Goal: Find contact information: Find contact information

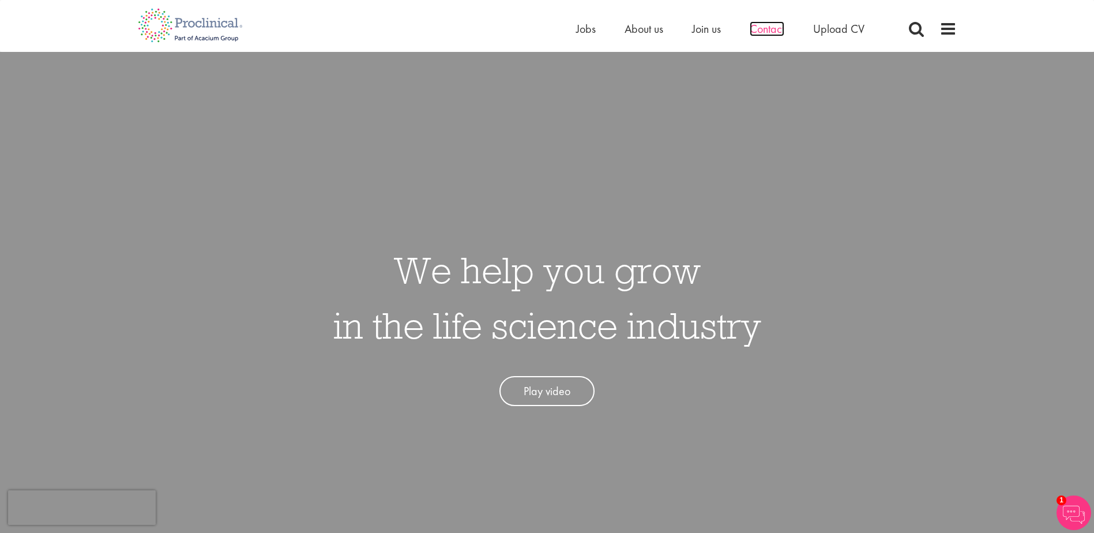
click at [773, 24] on span "Contact" at bounding box center [767, 28] width 35 height 15
click at [650, 27] on span "About us" at bounding box center [644, 28] width 39 height 15
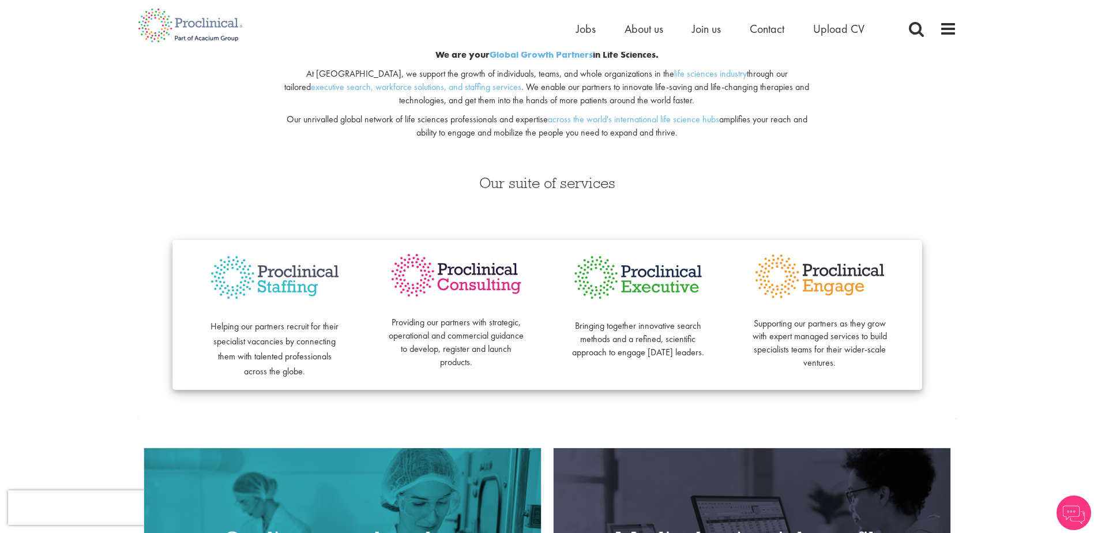
scroll to position [404, 0]
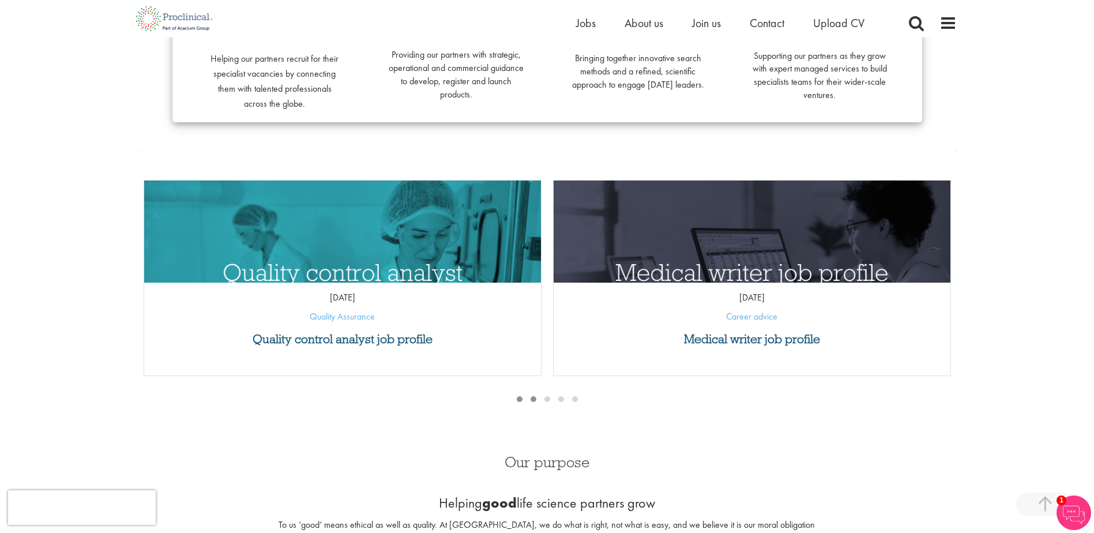
click at [537, 398] on div at bounding box center [534, 399] width 14 height 12
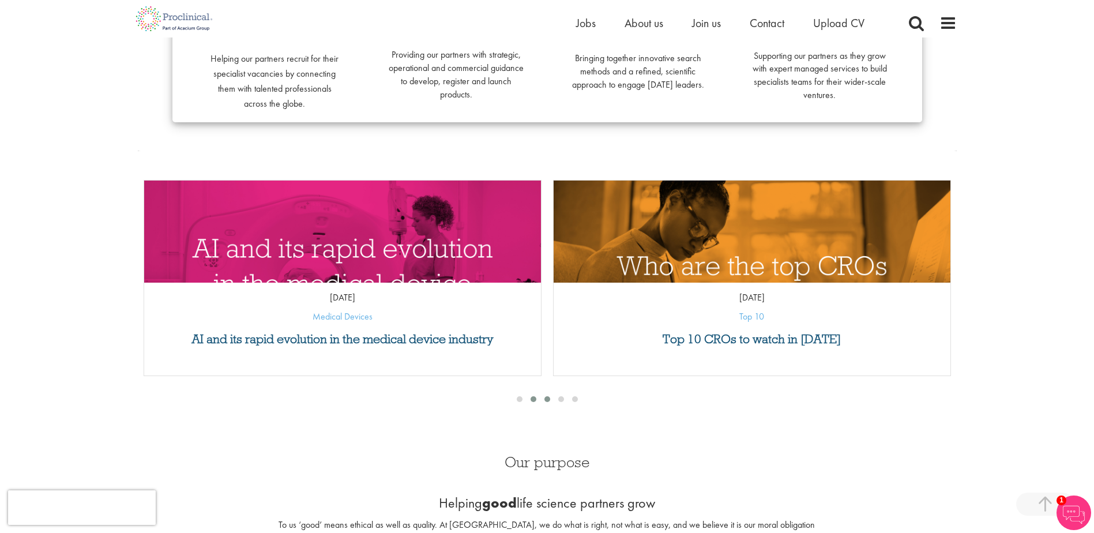
click at [548, 398] on span at bounding box center [547, 399] width 6 height 6
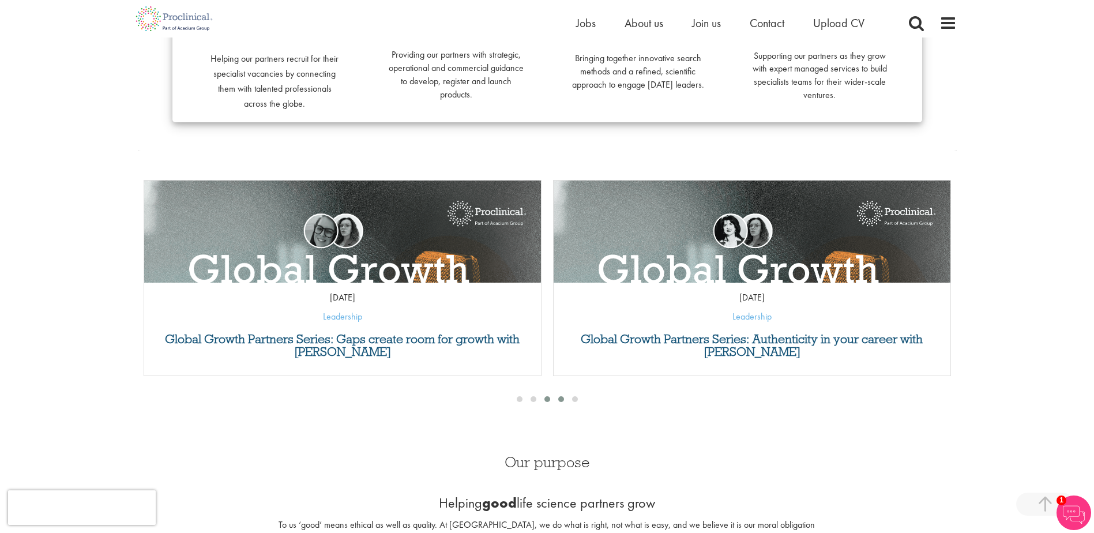
click at [564, 399] on span at bounding box center [561, 399] width 6 height 6
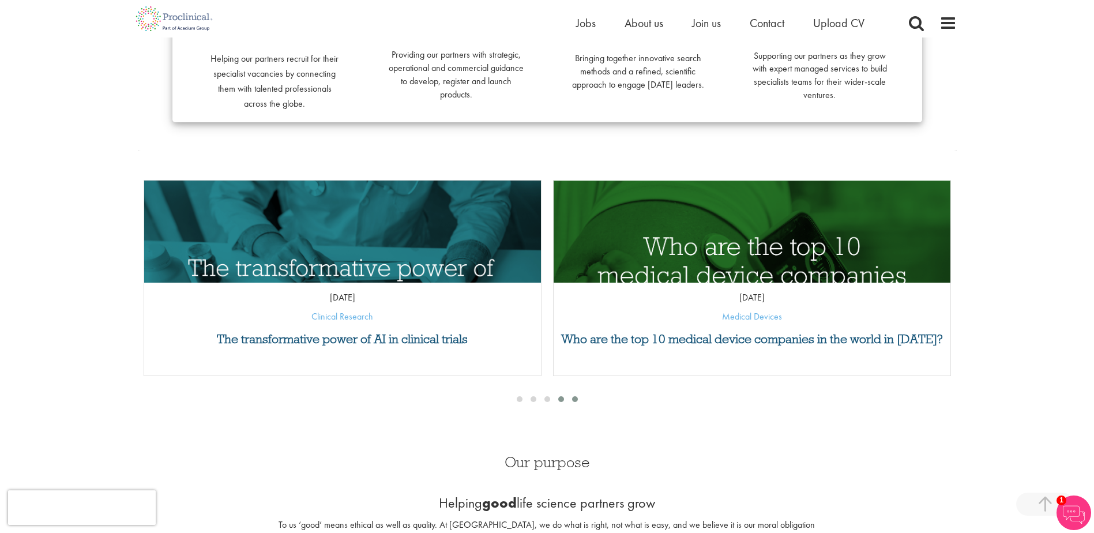
click at [577, 399] on span at bounding box center [575, 399] width 6 height 6
